Goal: Transaction & Acquisition: Purchase product/service

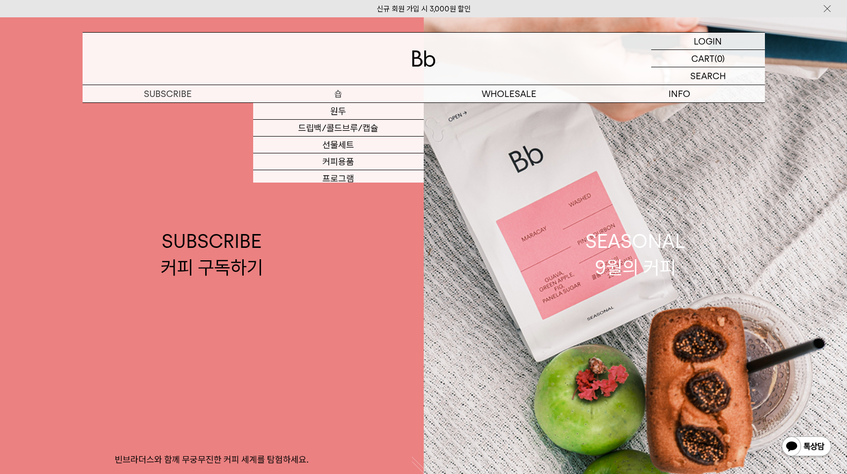
click at [355, 95] on p "숍" at bounding box center [338, 93] width 171 height 17
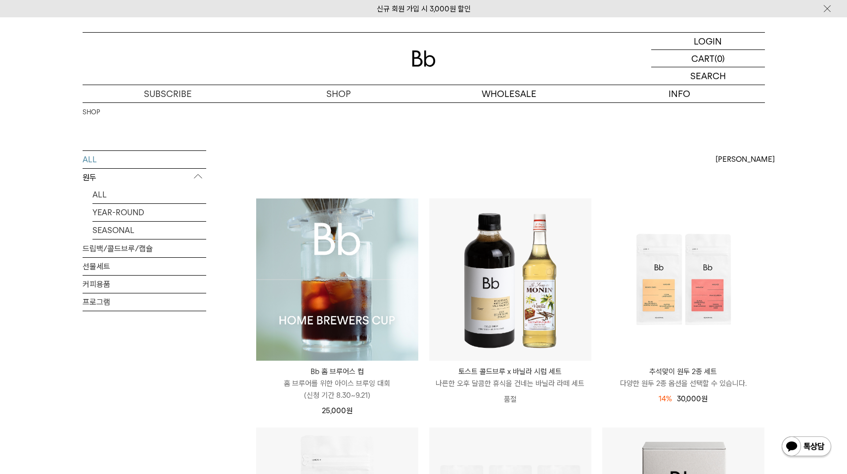
click at [311, 231] on img at bounding box center [337, 279] width 162 height 162
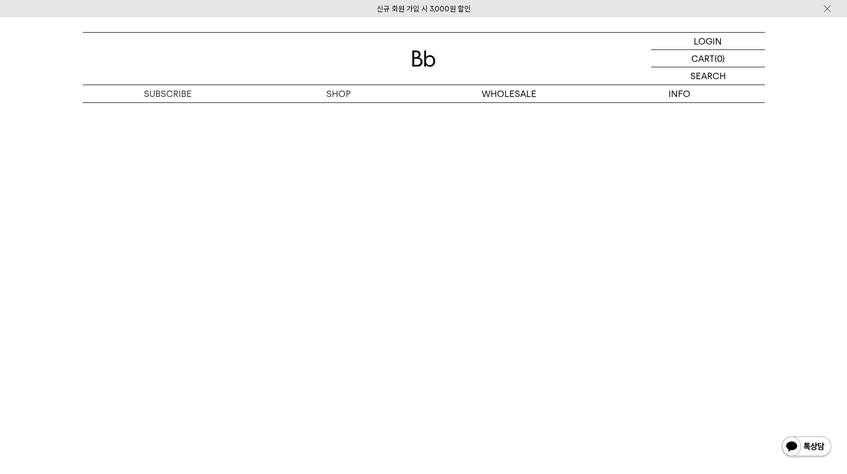
scroll to position [5905, 0]
